Goal: Navigation & Orientation: Find specific page/section

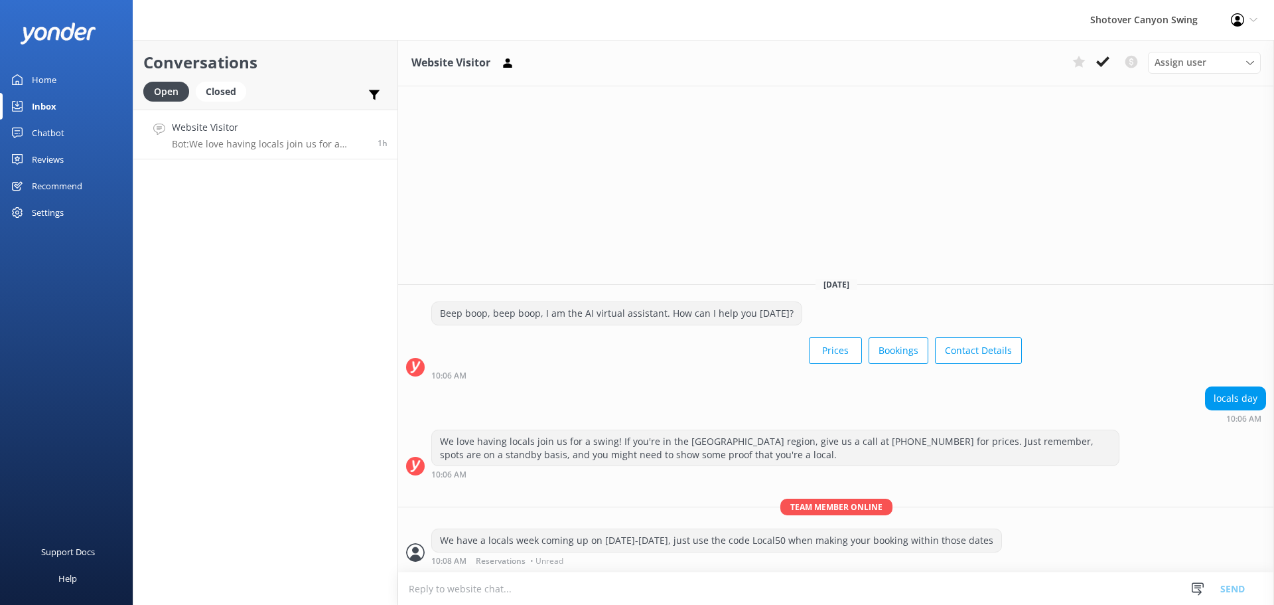
click at [53, 160] on div "Reviews" at bounding box center [48, 159] width 32 height 27
